Goal: Check status

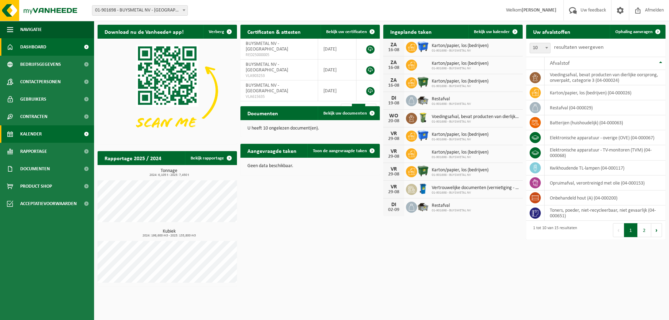
click at [25, 134] on span "Kalender" at bounding box center [31, 134] width 22 height 17
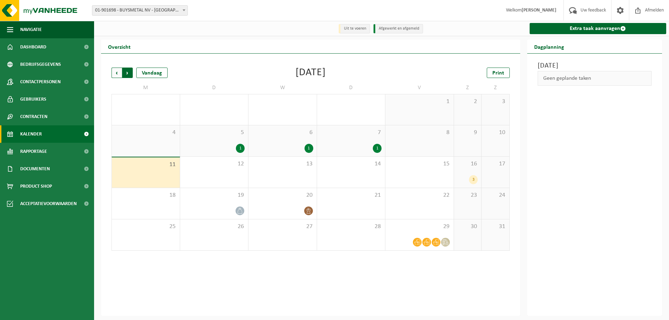
click at [116, 74] on span "Vorige" at bounding box center [117, 73] width 10 height 10
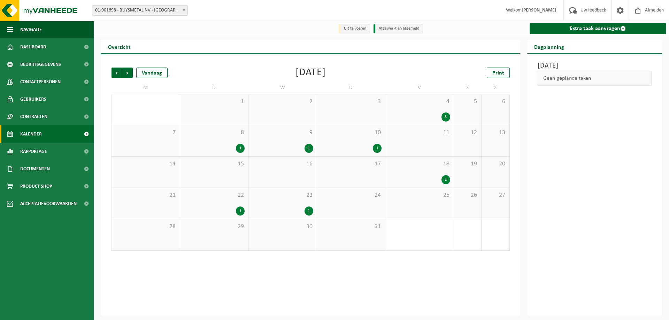
click at [308, 148] on div "1" at bounding box center [309, 148] width 9 height 9
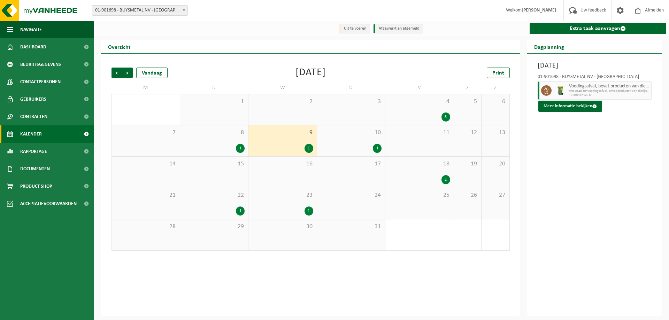
click at [309, 209] on div "1" at bounding box center [309, 211] width 9 height 9
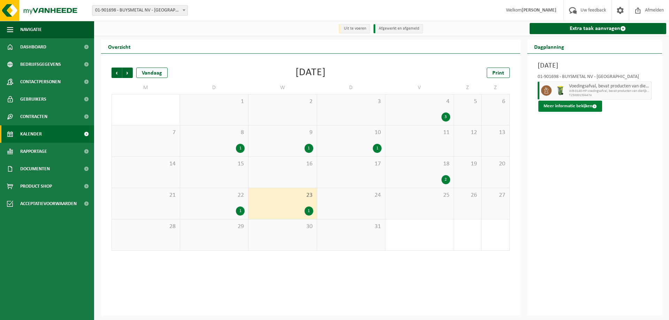
click at [571, 106] on button "Meer informatie bekijken" at bounding box center [571, 106] width 64 height 11
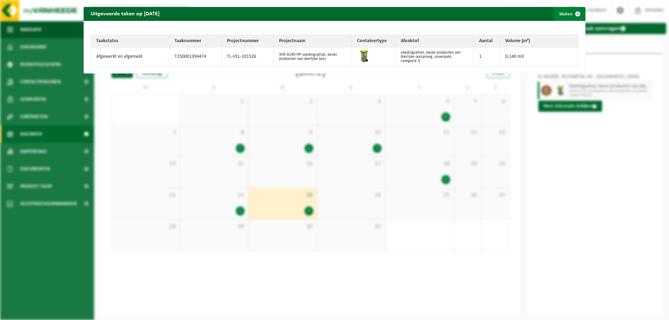
click at [574, 13] on span "button" at bounding box center [578, 14] width 14 height 14
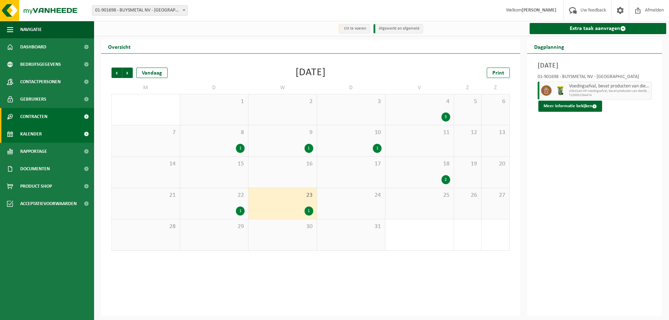
click at [34, 117] on span "Contracten" at bounding box center [33, 116] width 27 height 17
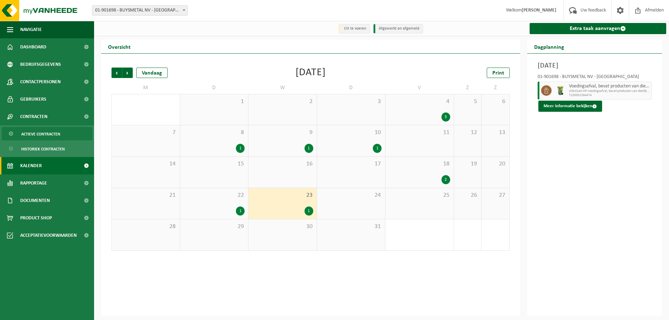
click at [36, 132] on span "Actieve contracten" at bounding box center [40, 134] width 39 height 13
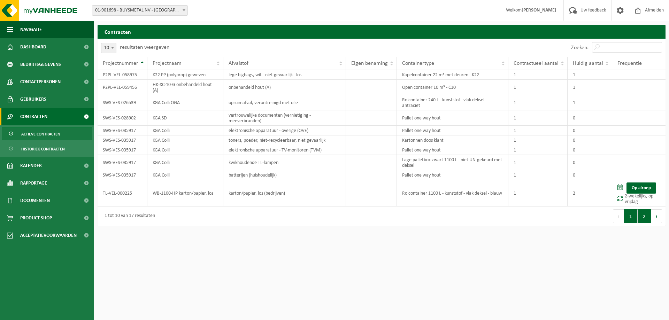
click at [644, 214] on button "2" at bounding box center [645, 217] width 14 height 14
